Goal: Task Accomplishment & Management: Use online tool/utility

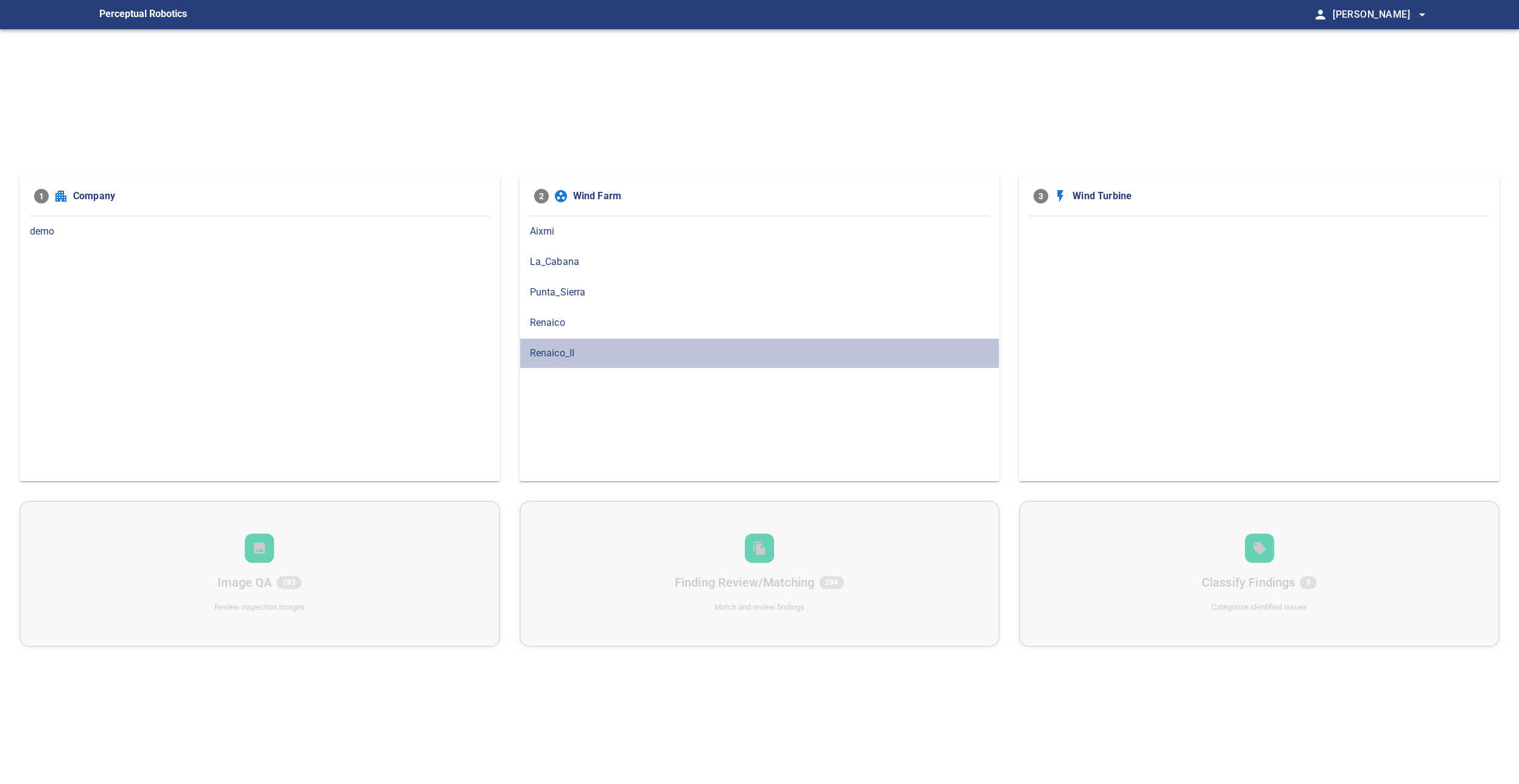
click at [616, 346] on span "Renaico_II" at bounding box center [759, 353] width 460 height 14
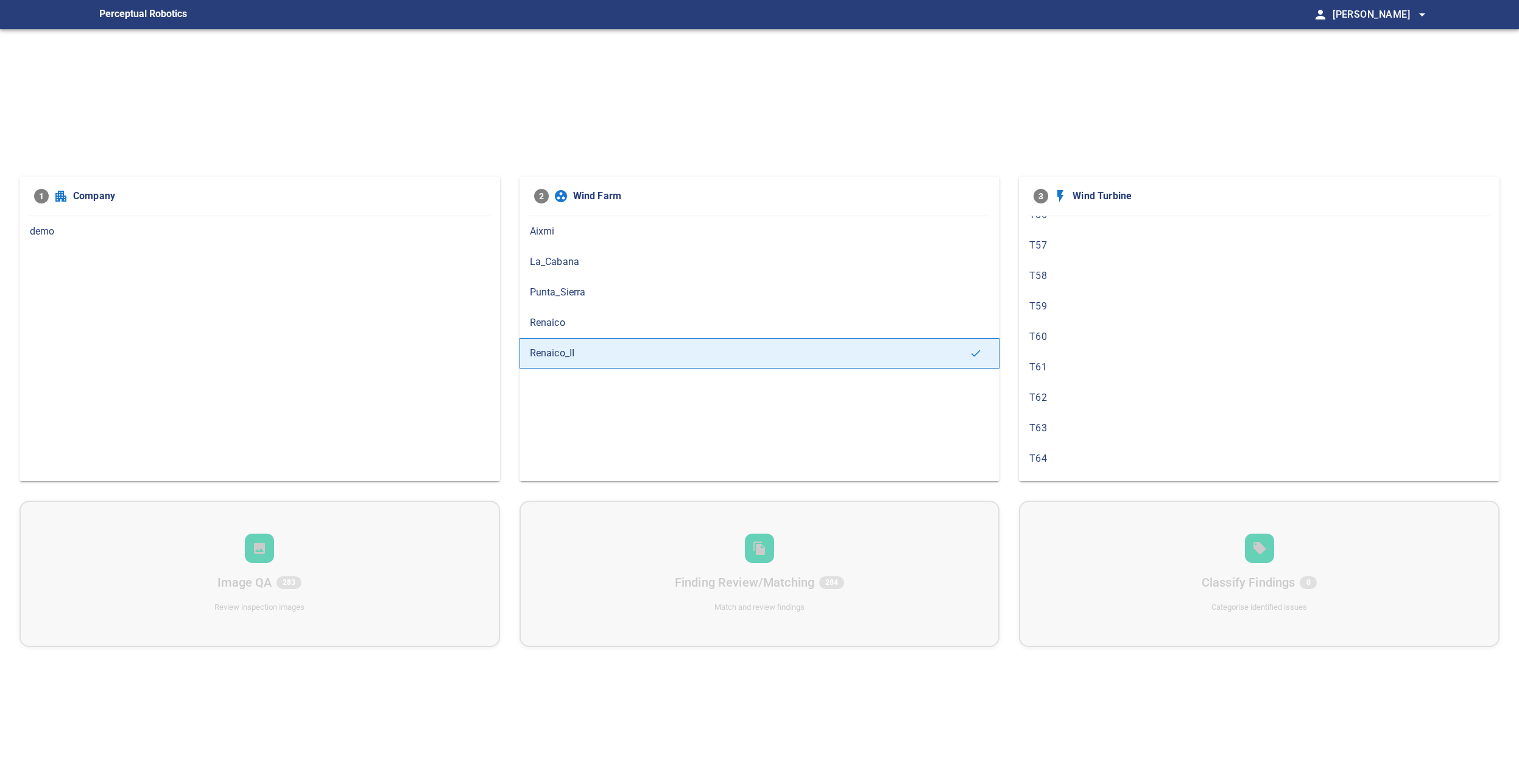
scroll to position [420, 0]
click at [1096, 389] on span "T64" at bounding box center [1259, 389] width 460 height 14
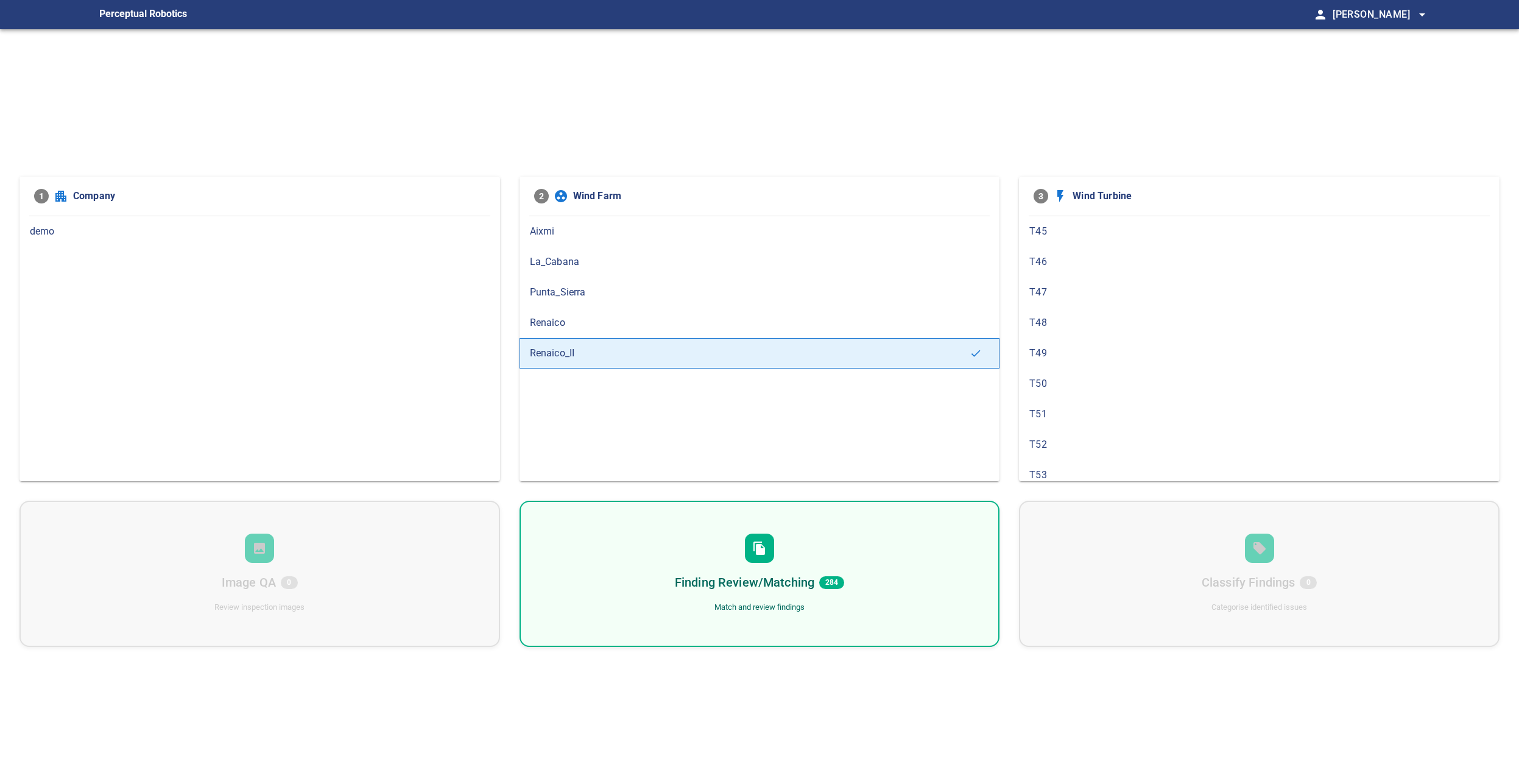
click at [740, 551] on div "Finding Review/Matching 284 Match and review findings" at bounding box center [760, 573] width 481 height 146
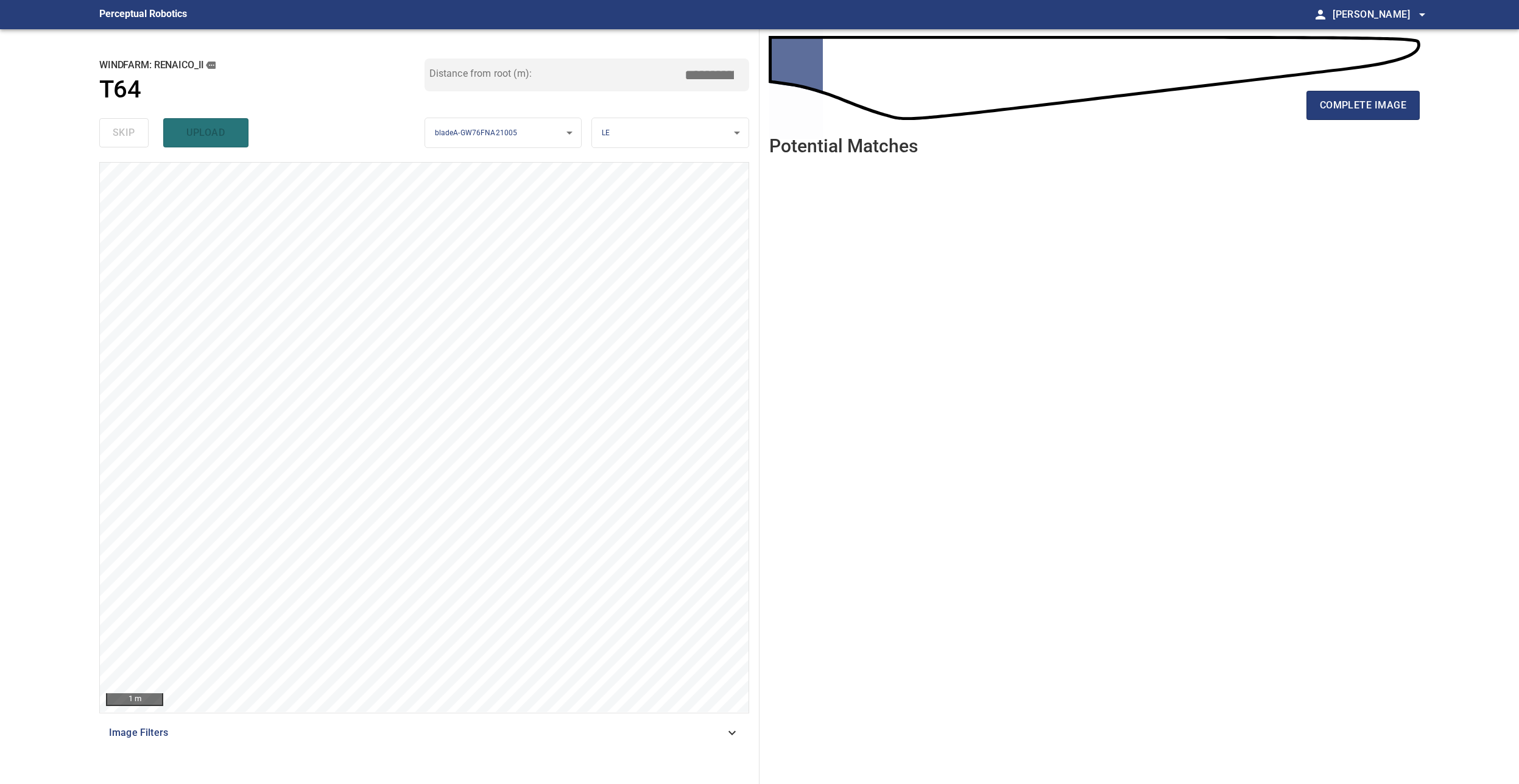
click at [330, 49] on div "**********" at bounding box center [425, 407] width 670 height 755
click at [114, 101] on h1 "T64" at bounding box center [120, 90] width 41 height 29
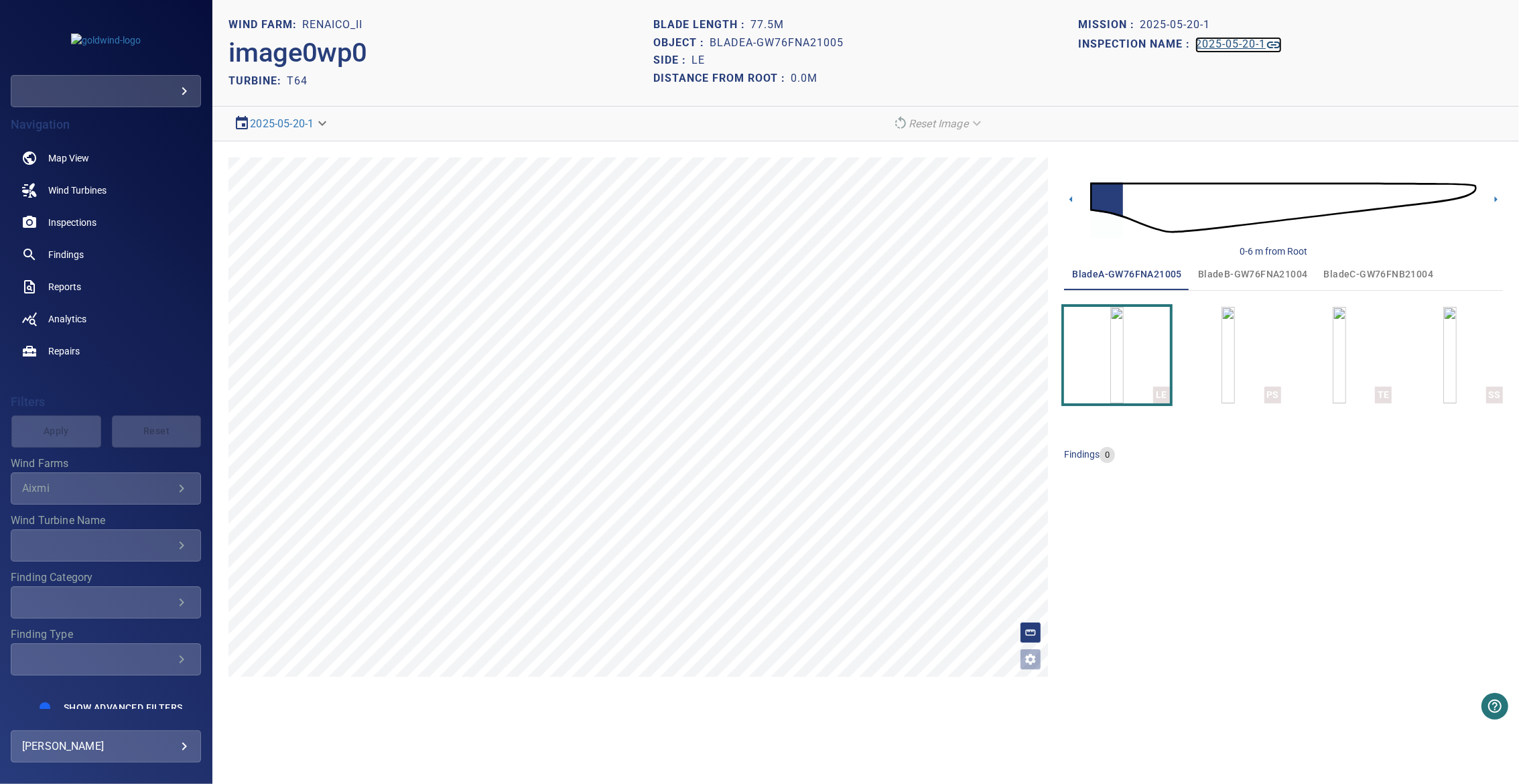
click at [1231, 43] on h1 "2025-05-20-1" at bounding box center [1230, 44] width 70 height 13
